Goal: Information Seeking & Learning: Learn about a topic

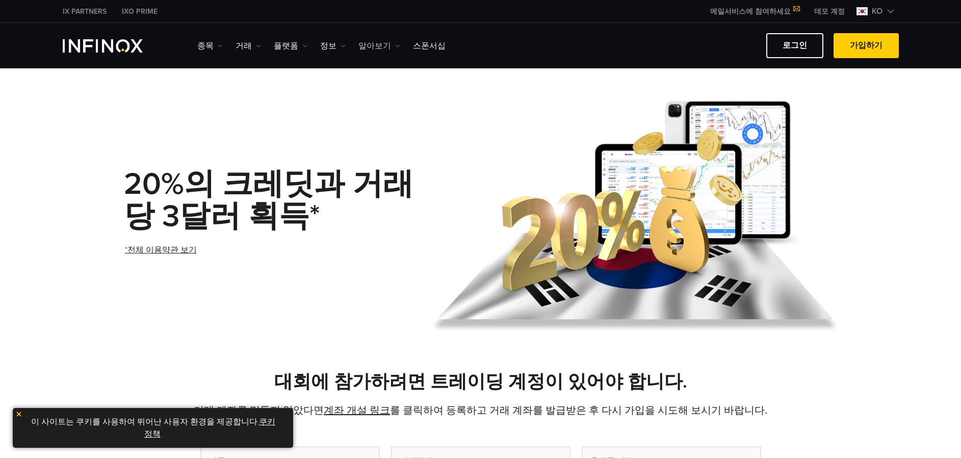
click at [376, 46] on link "알아보기" at bounding box center [379, 46] width 42 height 12
click at [380, 63] on div "INFINOX에 대하여 FAQs 연락하기" at bounding box center [401, 100] width 86 height 86
click at [378, 76] on link "INFINOX에 대하여" at bounding box center [401, 78] width 86 height 22
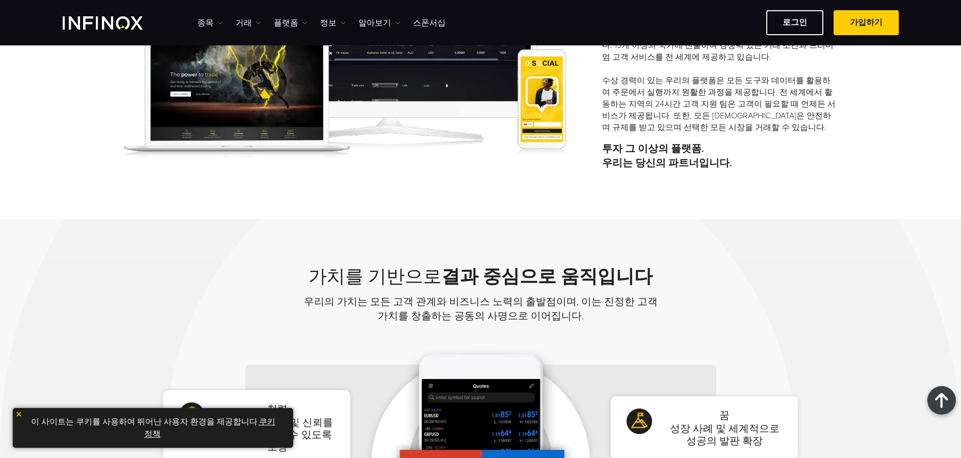
scroll to position [255, 0]
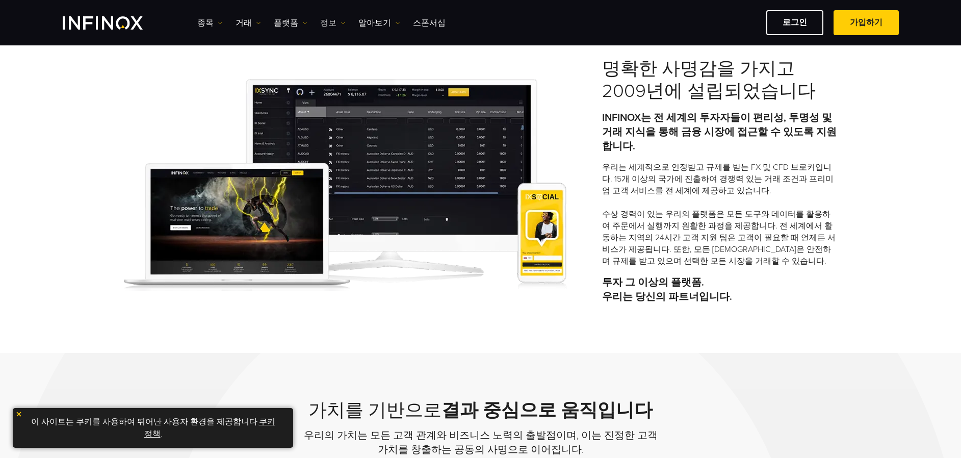
click at [340, 21] on img at bounding box center [342, 22] width 5 height 5
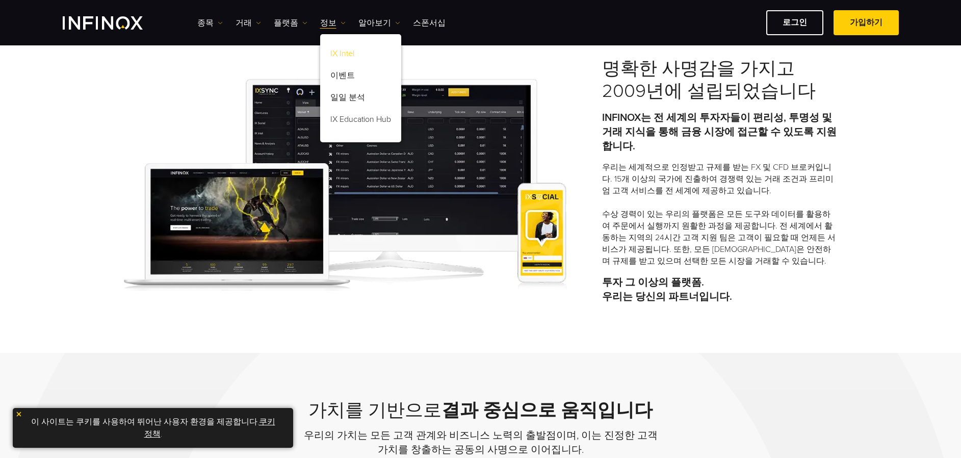
scroll to position [0, 0]
click at [349, 68] on link "이벤트" at bounding box center [360, 77] width 81 height 22
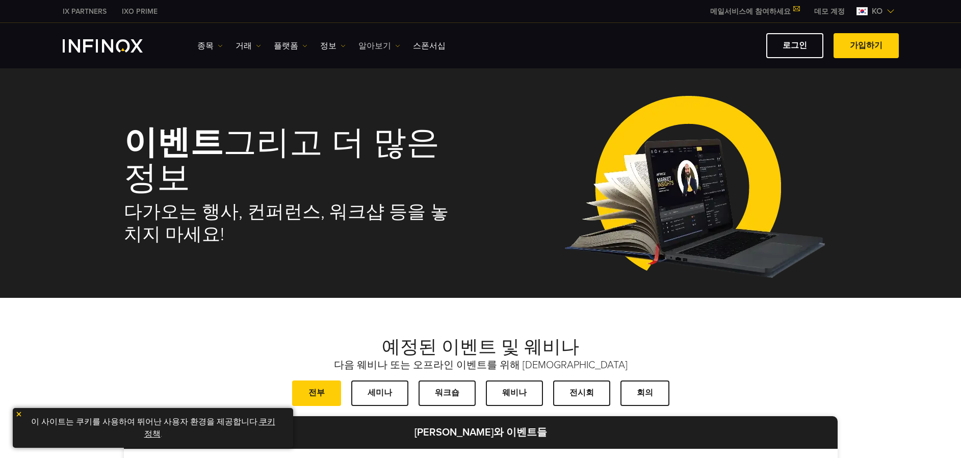
click at [372, 48] on link "알아보기" at bounding box center [379, 46] width 42 height 12
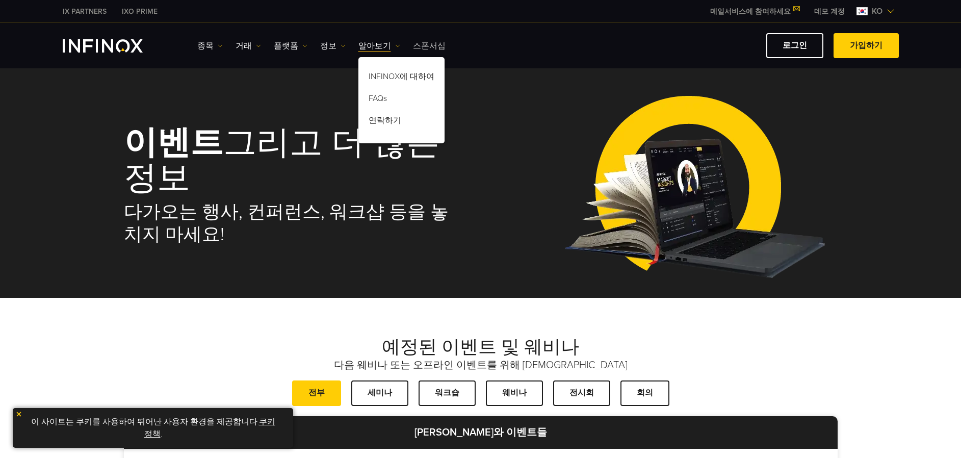
click at [413, 44] on link "스폰서십" at bounding box center [429, 46] width 33 height 12
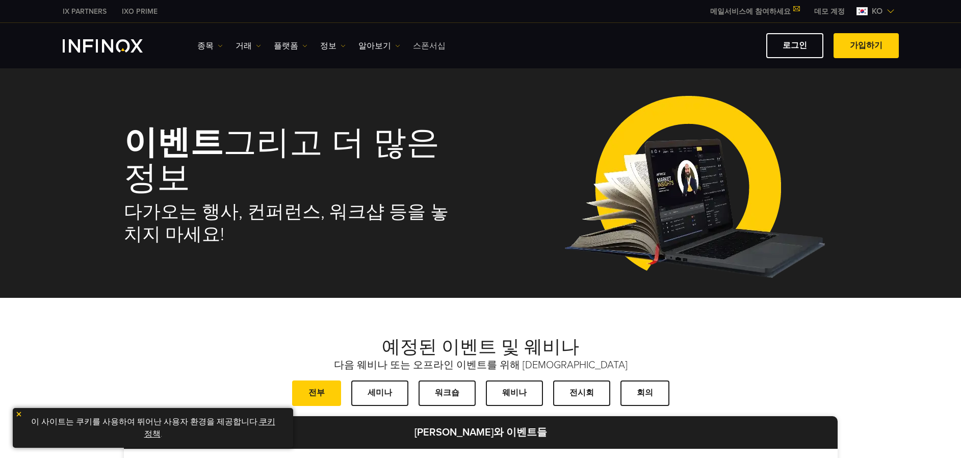
click at [413, 44] on link "스폰서십" at bounding box center [429, 46] width 33 height 12
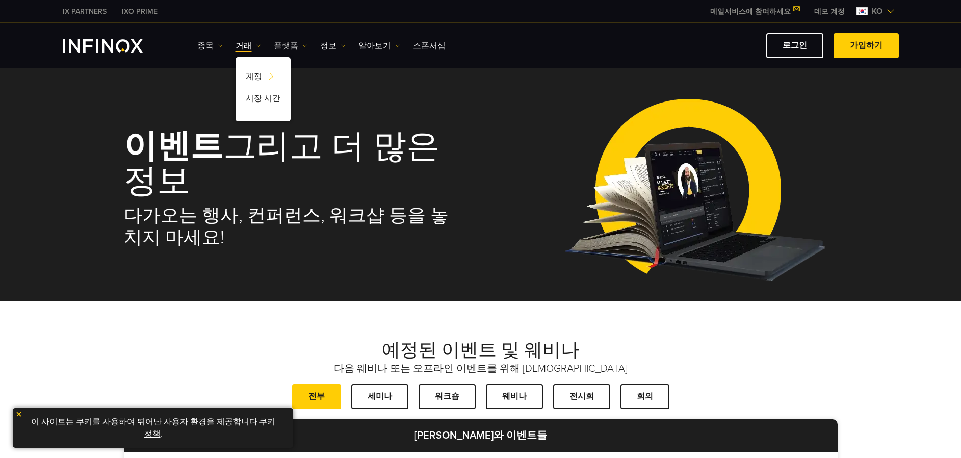
click at [274, 41] on link "플랫폼" at bounding box center [291, 46] width 34 height 12
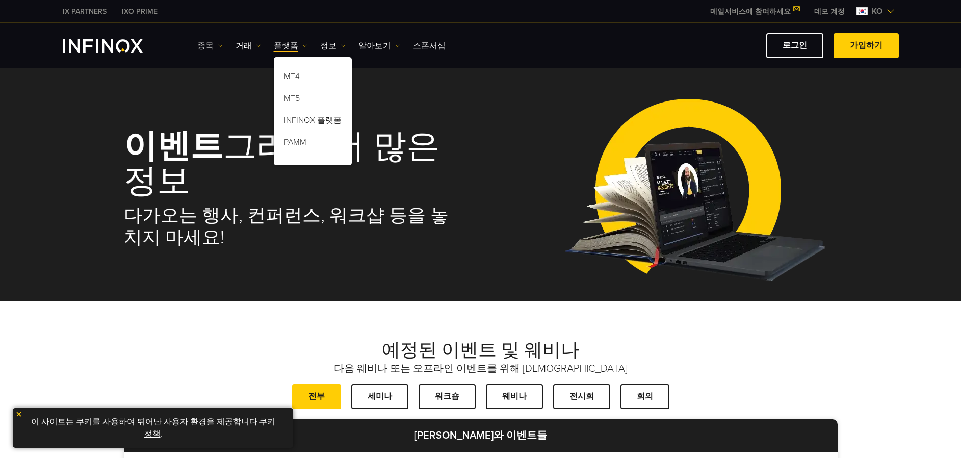
click at [206, 41] on link "종목" at bounding box center [209, 46] width 25 height 12
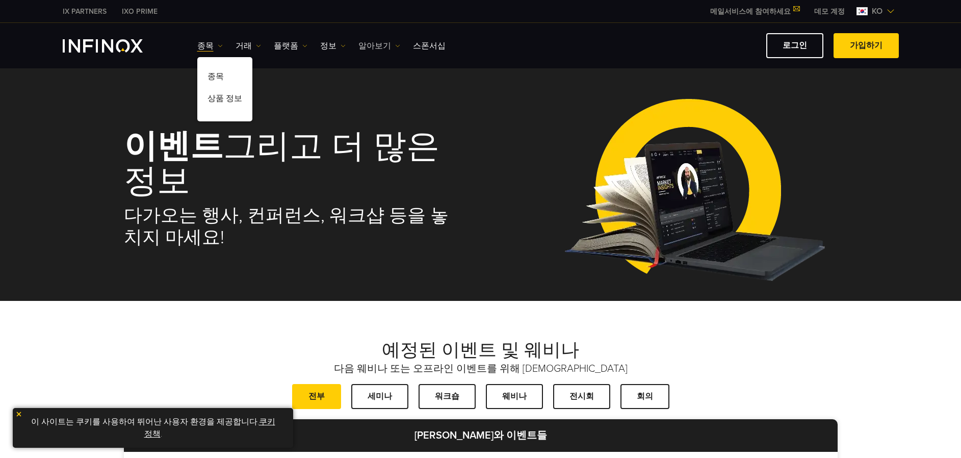
click at [358, 48] on link "알아보기" at bounding box center [379, 46] width 42 height 12
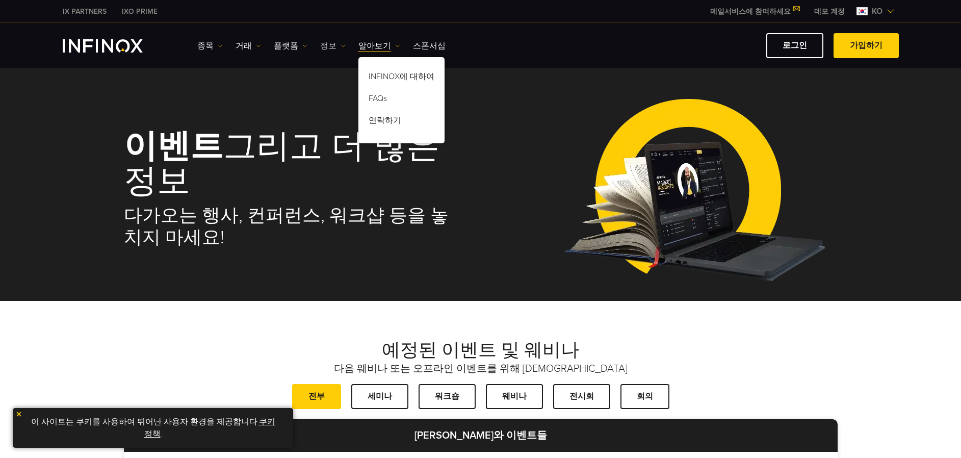
click at [327, 42] on link "정보" at bounding box center [332, 46] width 25 height 12
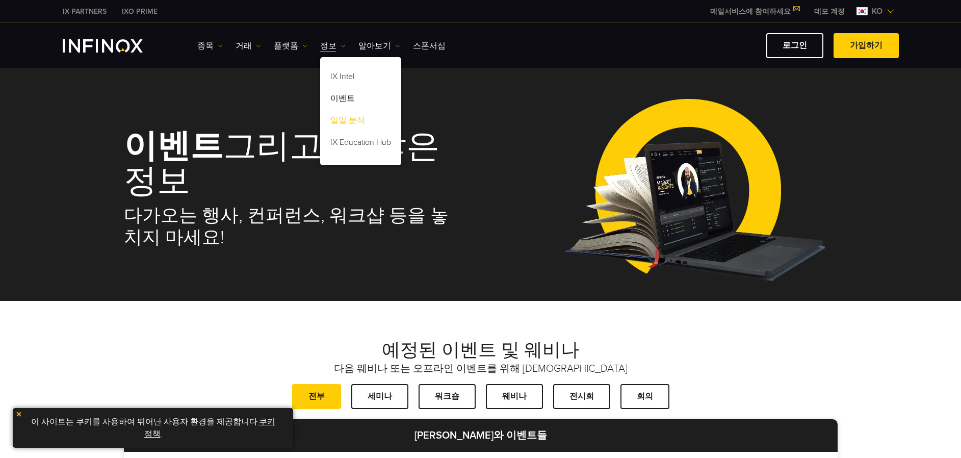
click at [354, 123] on link "일일 분석" at bounding box center [360, 122] width 81 height 22
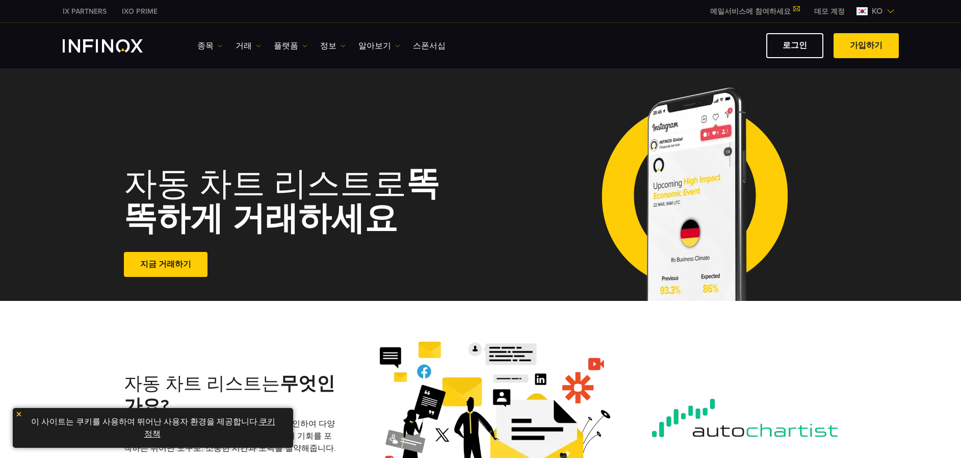
click at [207, 45] on link "종목" at bounding box center [209, 46] width 25 height 12
click at [221, 74] on link "종목" at bounding box center [224, 78] width 55 height 22
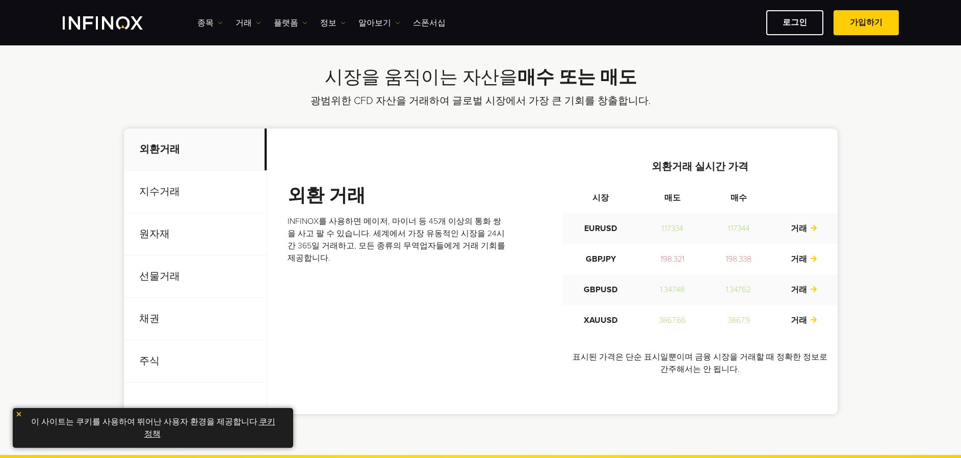
scroll to position [306, 0]
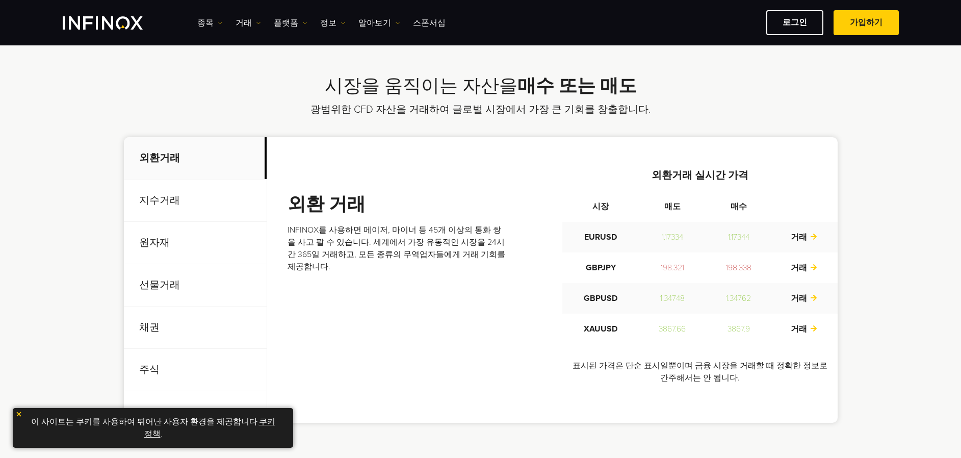
click at [200, 297] on p "선물거래" at bounding box center [195, 285] width 143 height 42
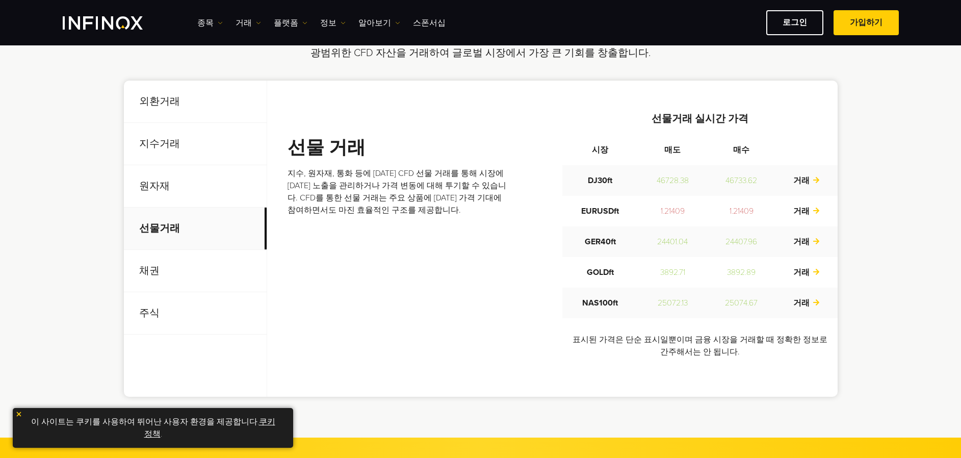
scroll to position [408, 0]
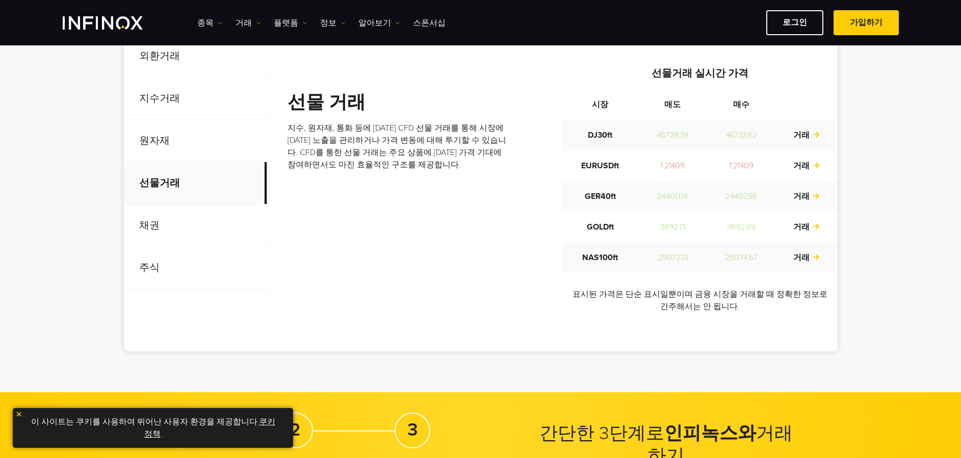
click at [204, 220] on p "채권" at bounding box center [195, 225] width 143 height 42
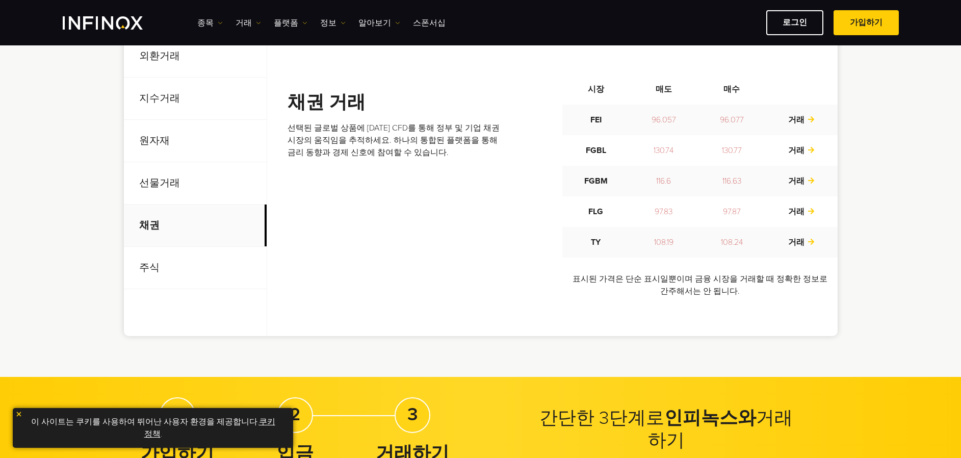
click at [234, 266] on p "주식" at bounding box center [195, 268] width 143 height 42
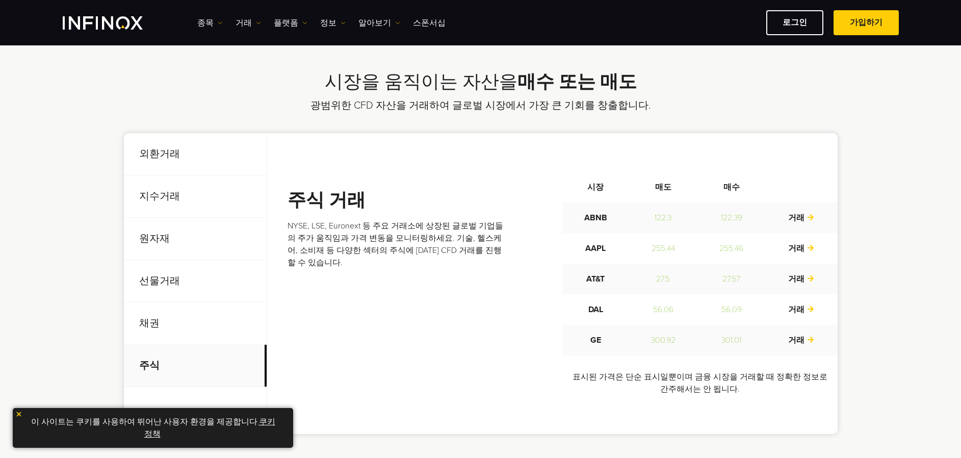
scroll to position [306, 0]
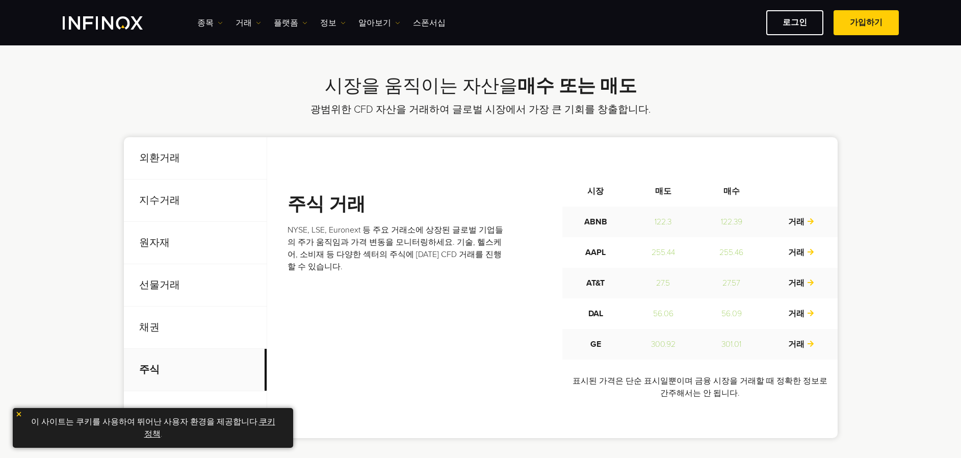
click at [221, 236] on p "원자재" at bounding box center [195, 243] width 143 height 42
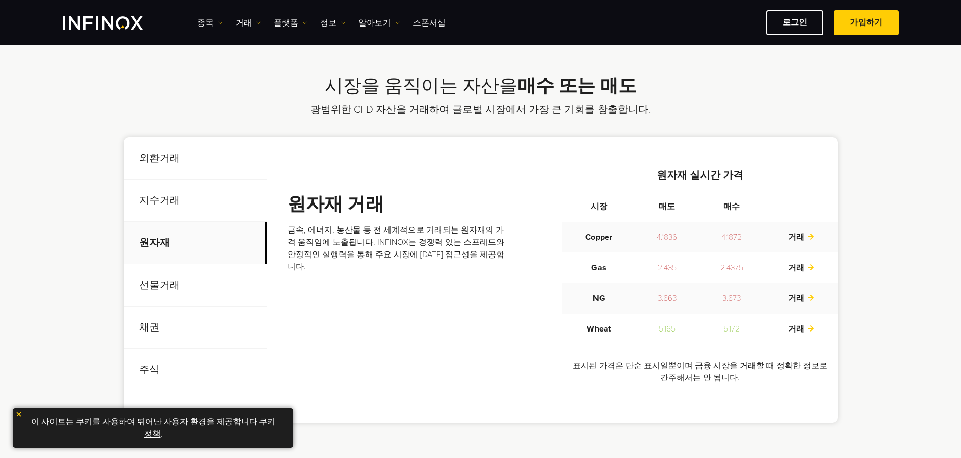
click at [218, 272] on p "선물거래" at bounding box center [195, 285] width 143 height 42
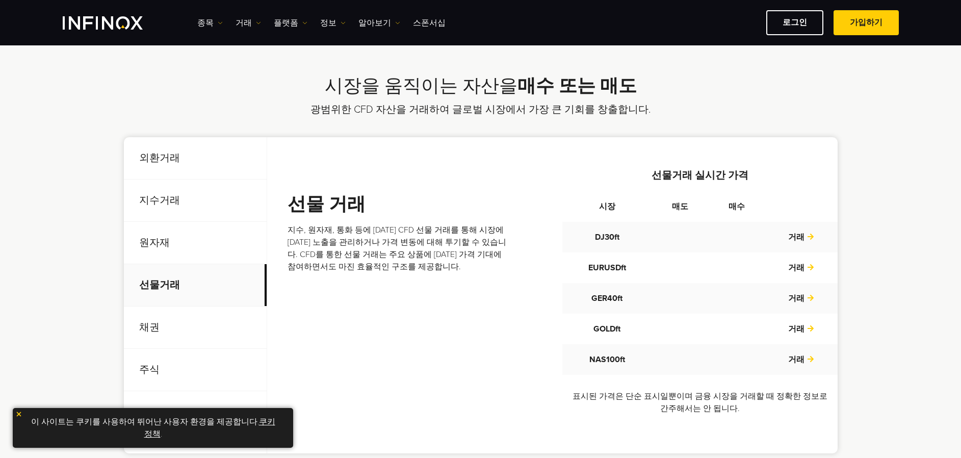
scroll to position [0, 0]
click at [209, 151] on p "외환거래" at bounding box center [195, 158] width 143 height 42
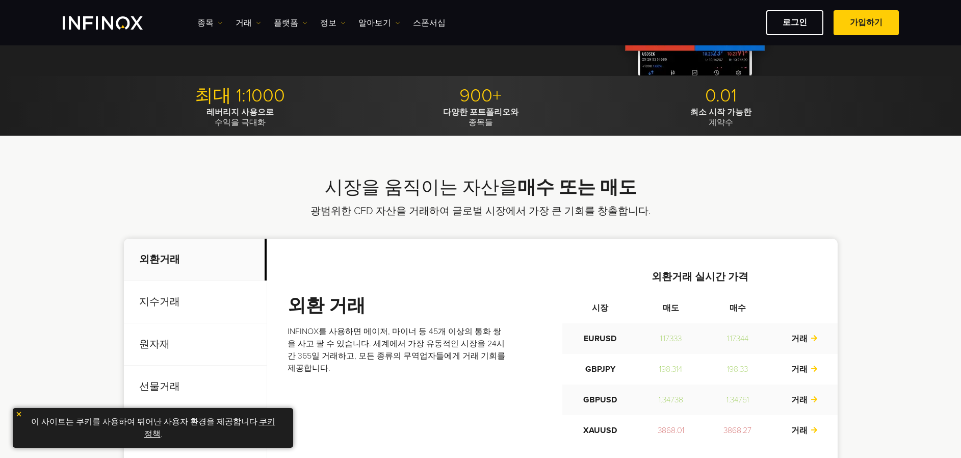
scroll to position [204, 0]
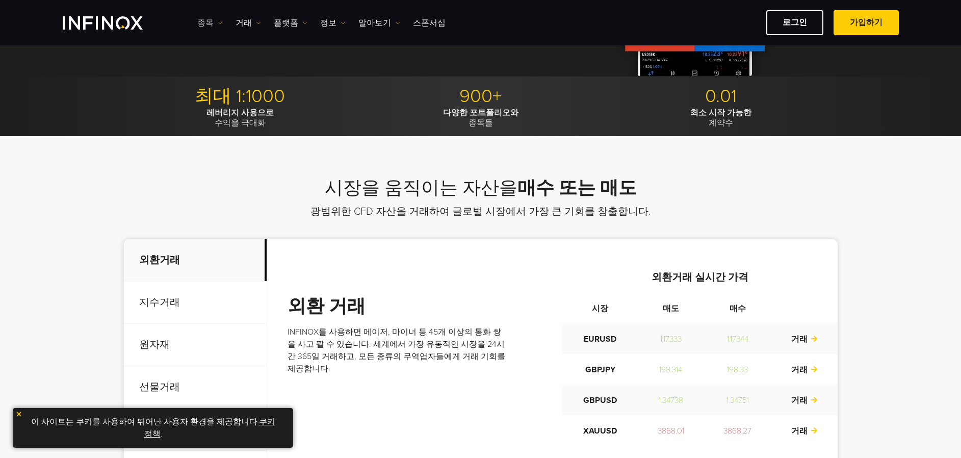
click at [205, 22] on link "종목" at bounding box center [209, 23] width 25 height 12
click at [212, 75] on link "상품 정보" at bounding box center [224, 77] width 55 height 22
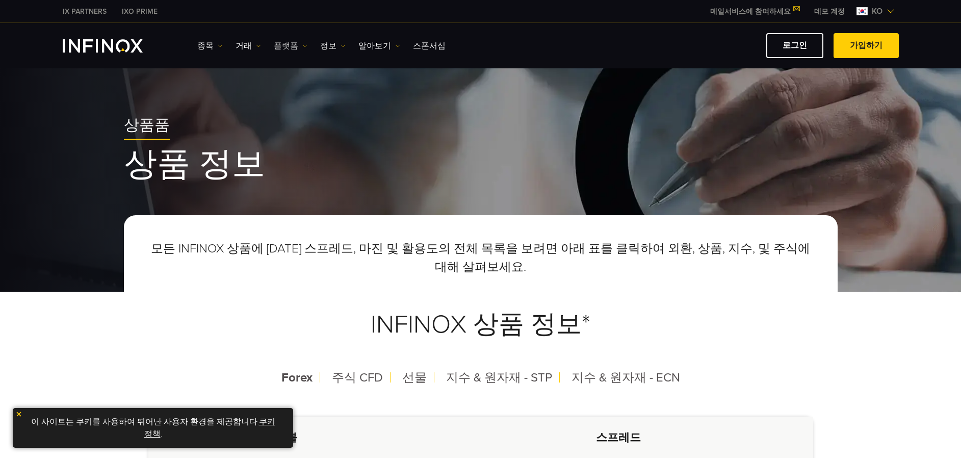
click at [275, 42] on link "플랫폼" at bounding box center [291, 46] width 34 height 12
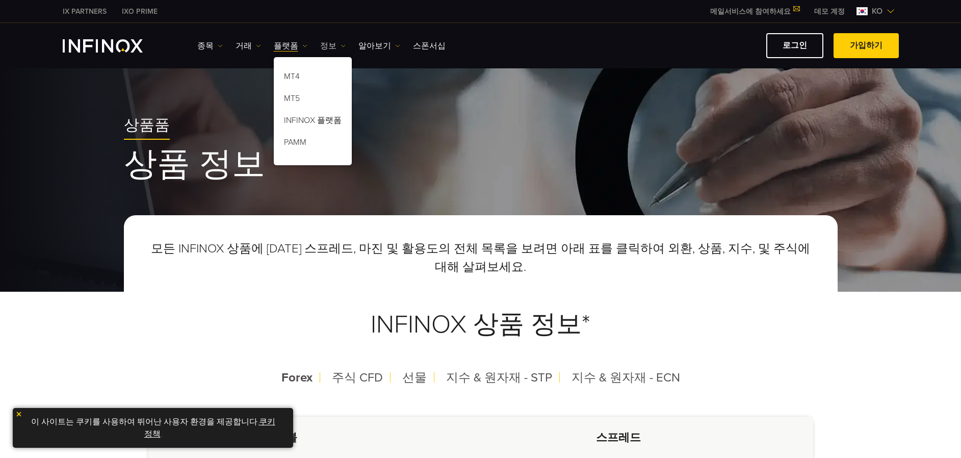
click at [320, 43] on link "정보" at bounding box center [332, 46] width 25 height 12
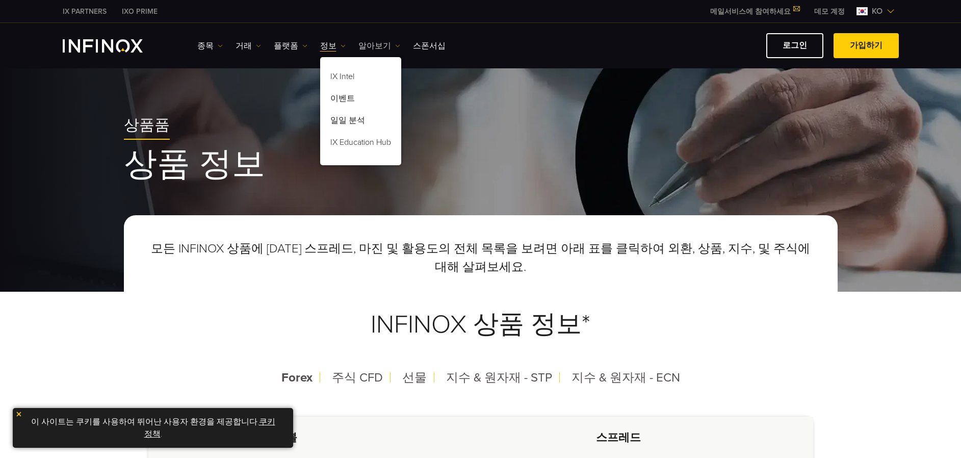
click at [361, 44] on link "알아보기" at bounding box center [379, 46] width 42 height 12
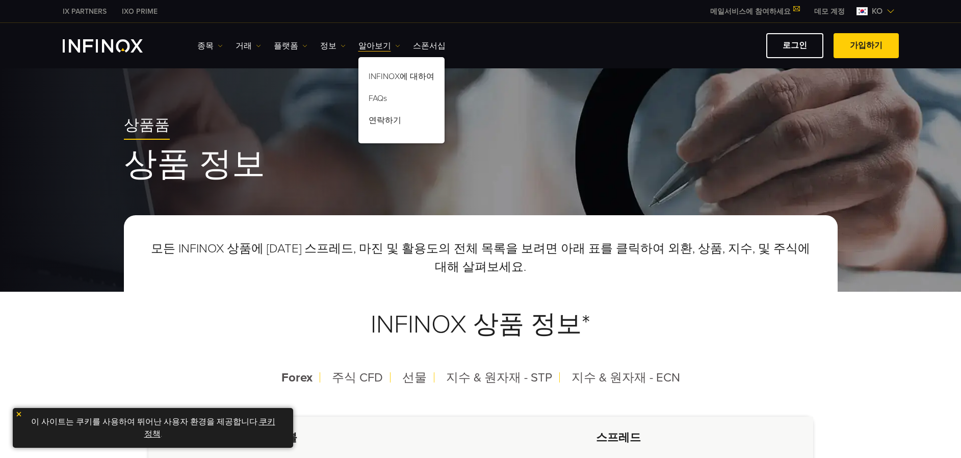
click at [346, 44] on ul "종목 종목 상품 정보 거래 계정 데모" at bounding box center [321, 46] width 248 height 12
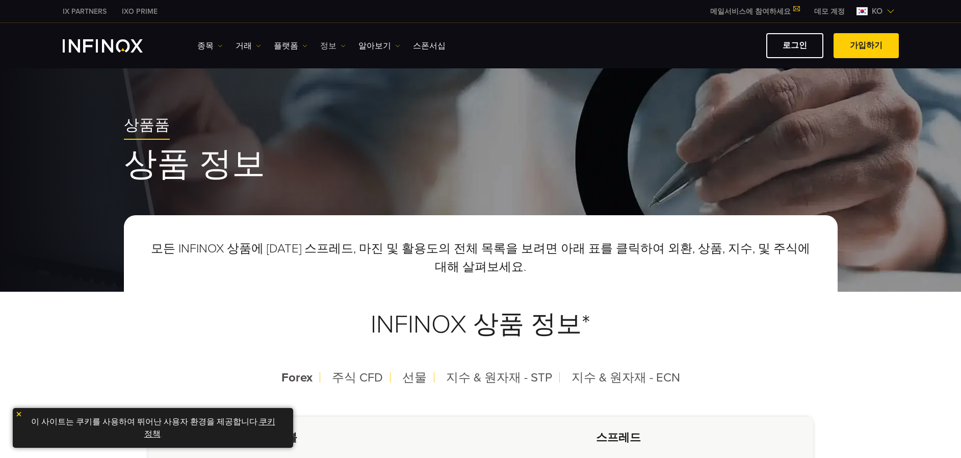
click at [324, 47] on link "정보" at bounding box center [332, 46] width 25 height 12
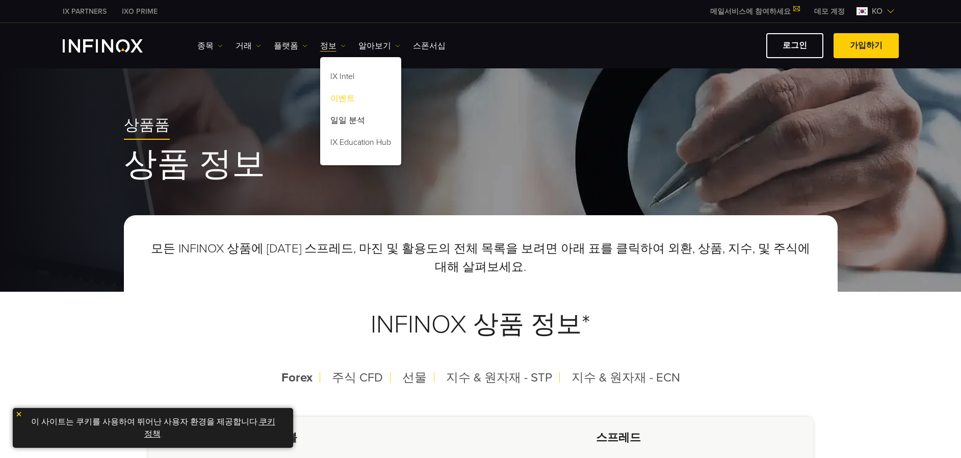
click at [340, 94] on link "이벤트" at bounding box center [360, 100] width 81 height 22
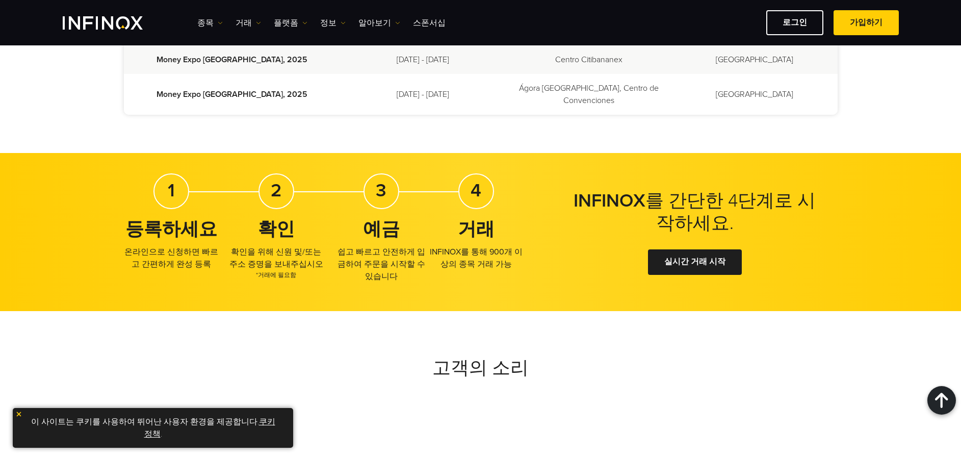
scroll to position [663, 0]
